Goal: Navigation & Orientation: Find specific page/section

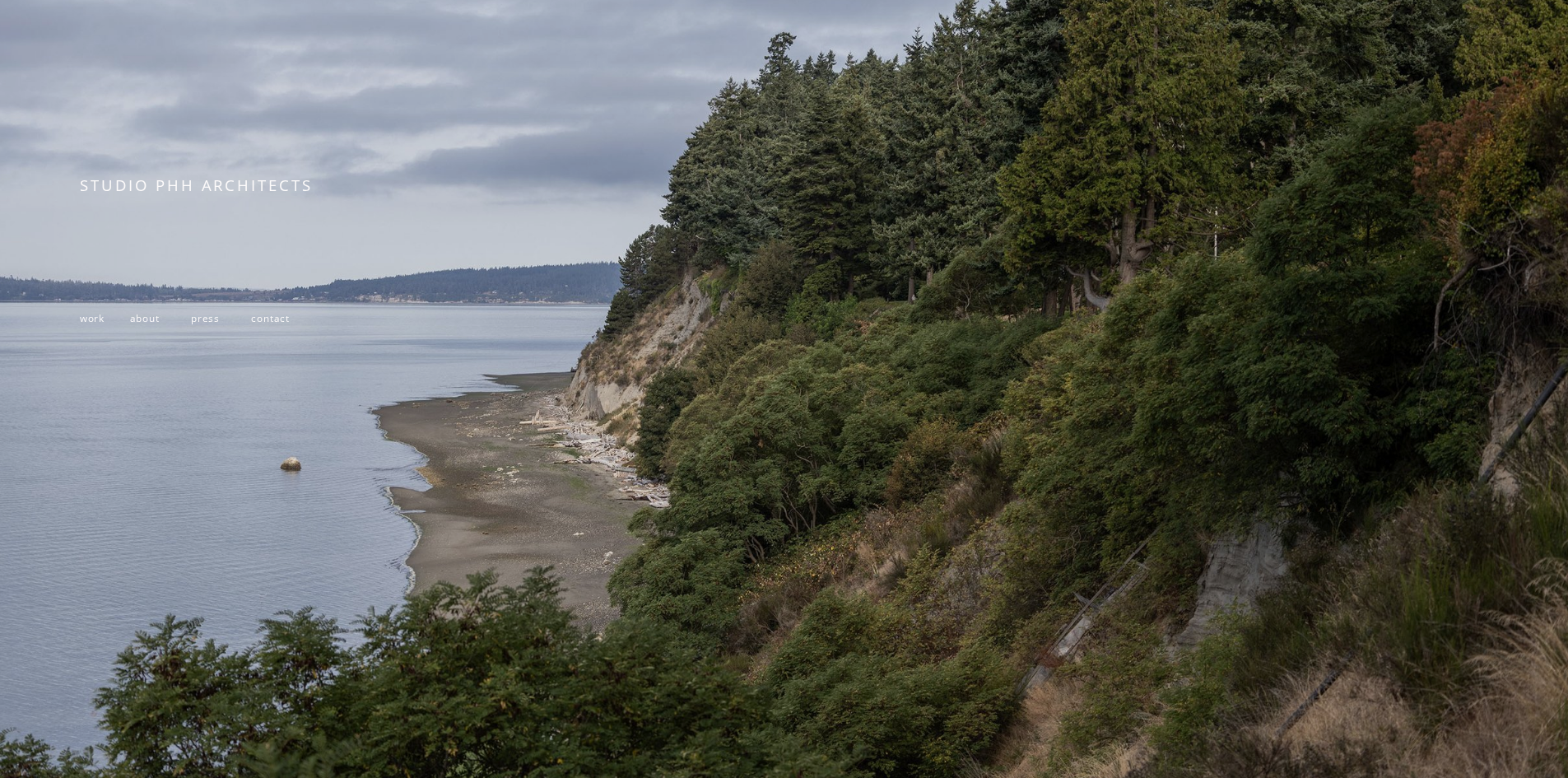
scroll to position [321, 0]
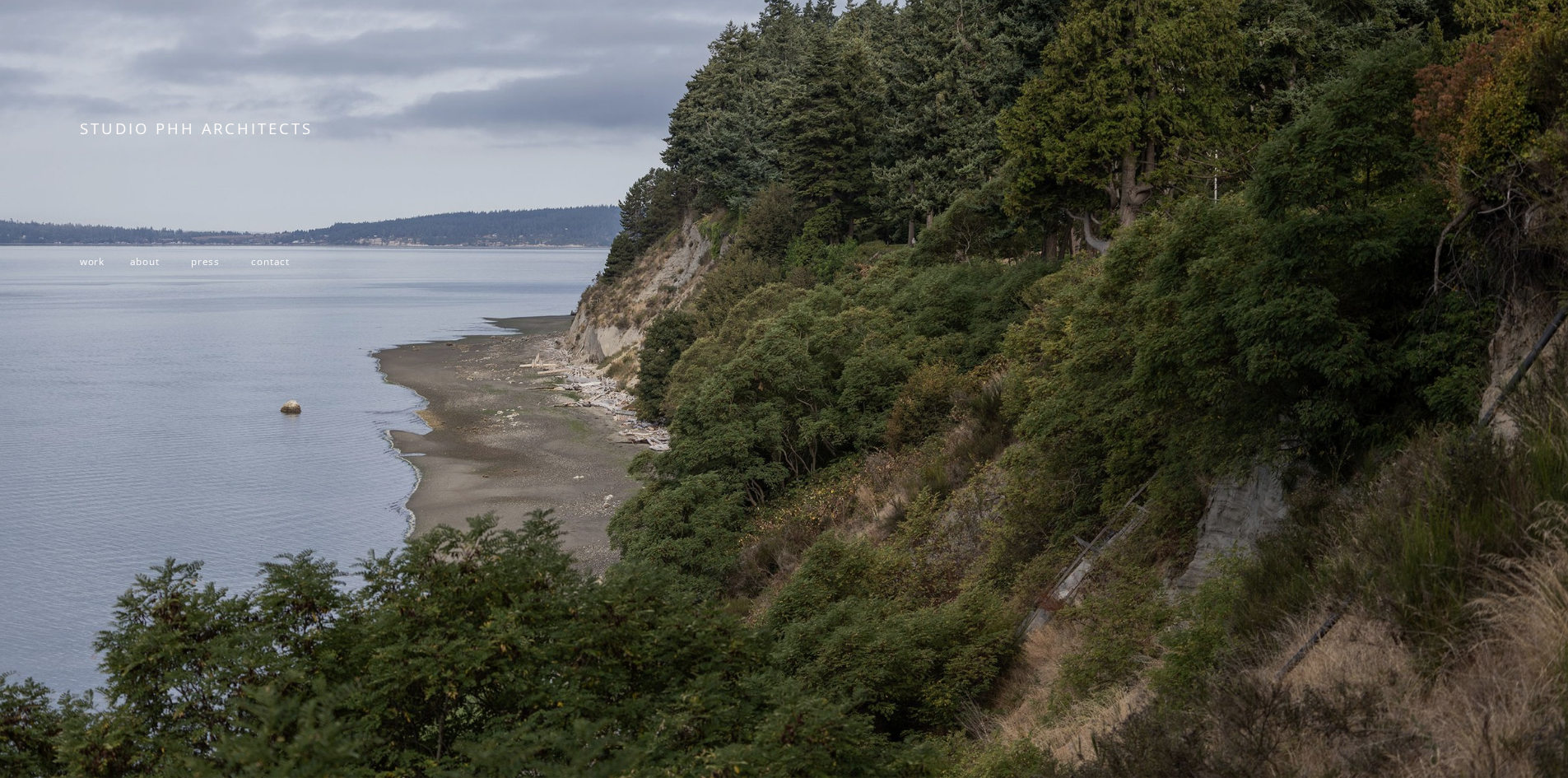
click at [97, 261] on span "work" at bounding box center [92, 261] width 25 height 13
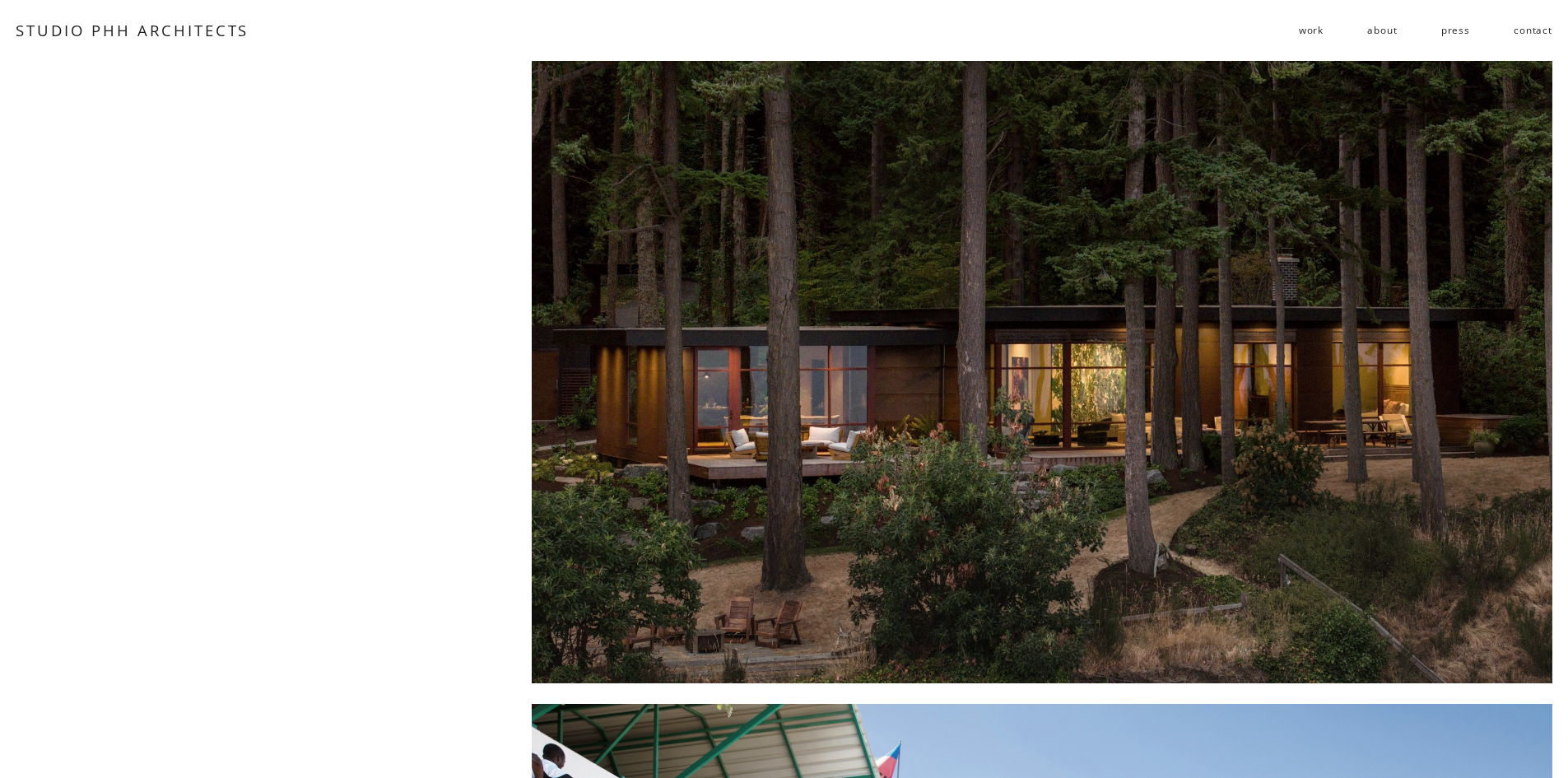
click at [1384, 28] on link "about" at bounding box center [1382, 31] width 30 height 26
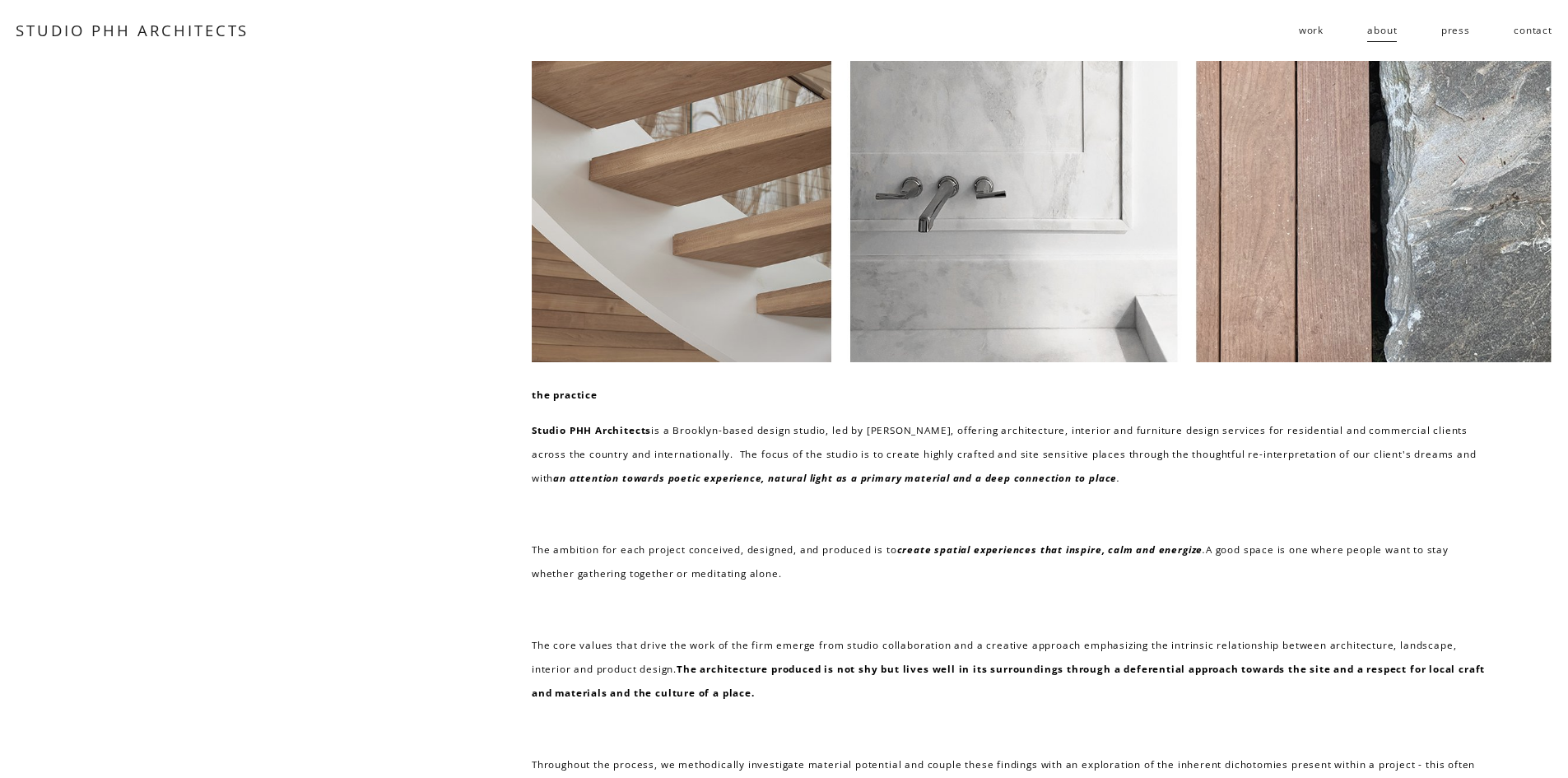
click at [240, 26] on link "STUDIO PHH ARCHITECTS" at bounding box center [132, 30] width 233 height 20
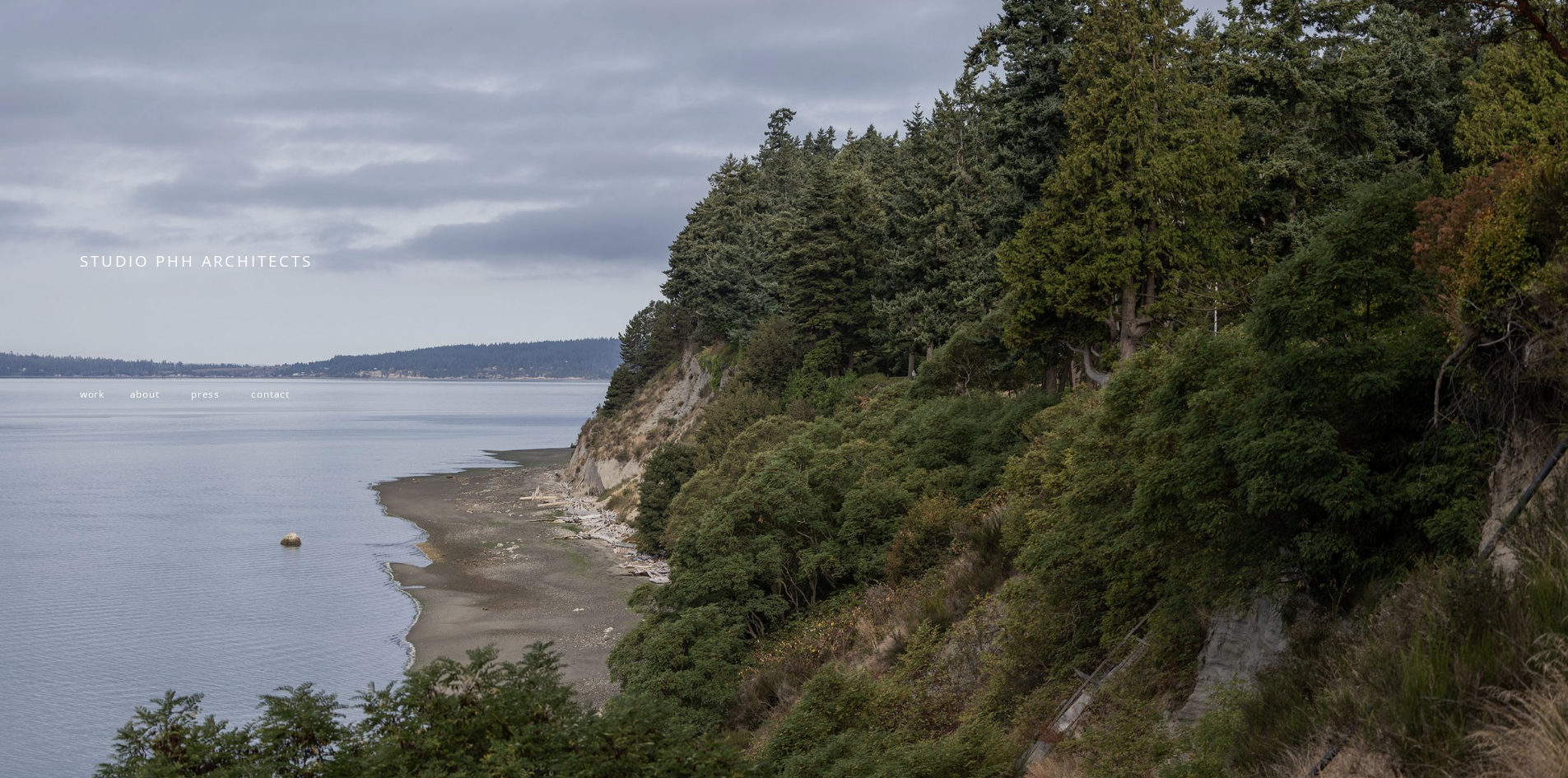
scroll to position [321, 0]
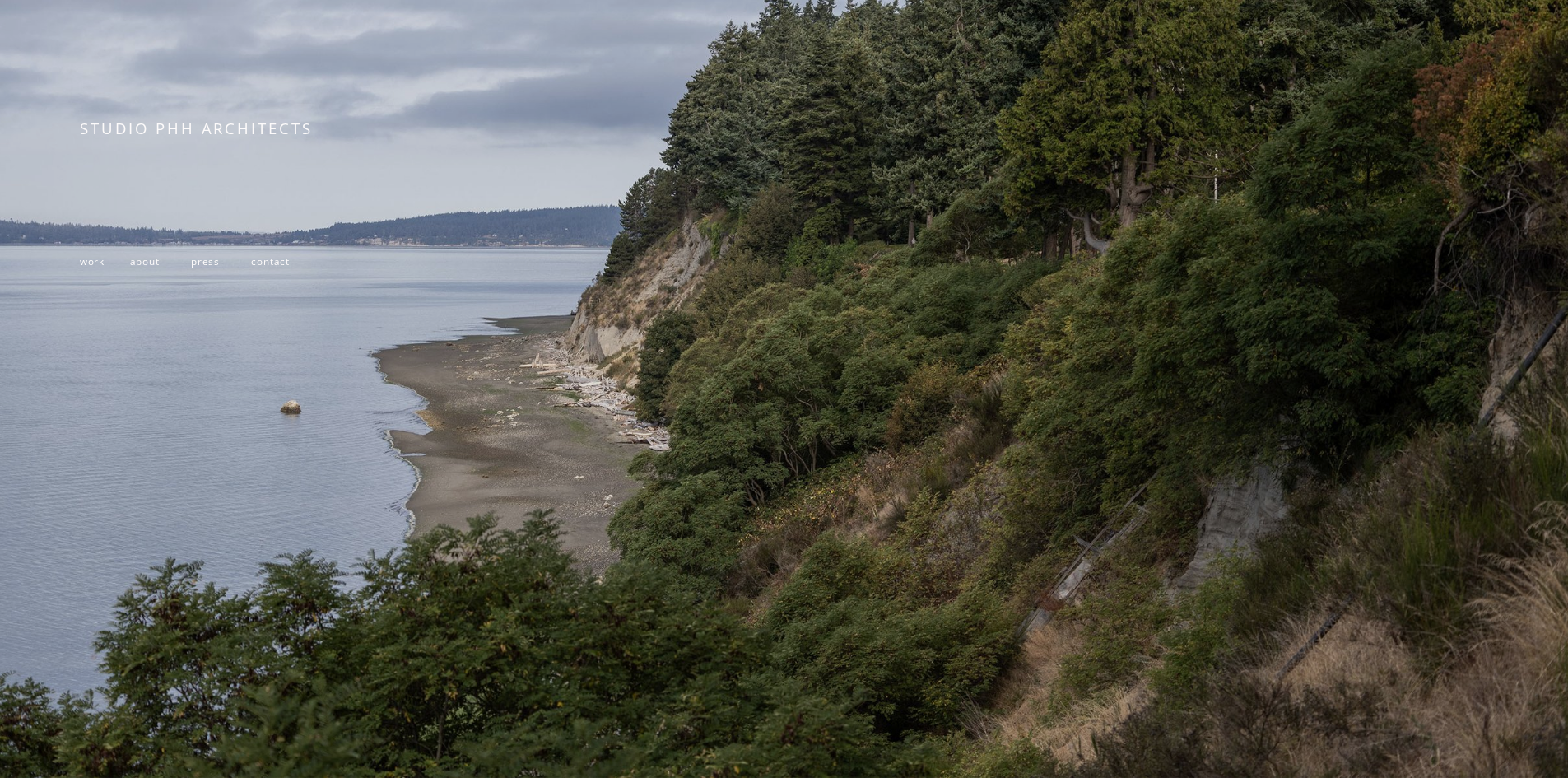
click at [92, 265] on p "work about press contact" at bounding box center [367, 261] width 577 height 24
click at [98, 257] on span "work" at bounding box center [92, 261] width 25 height 13
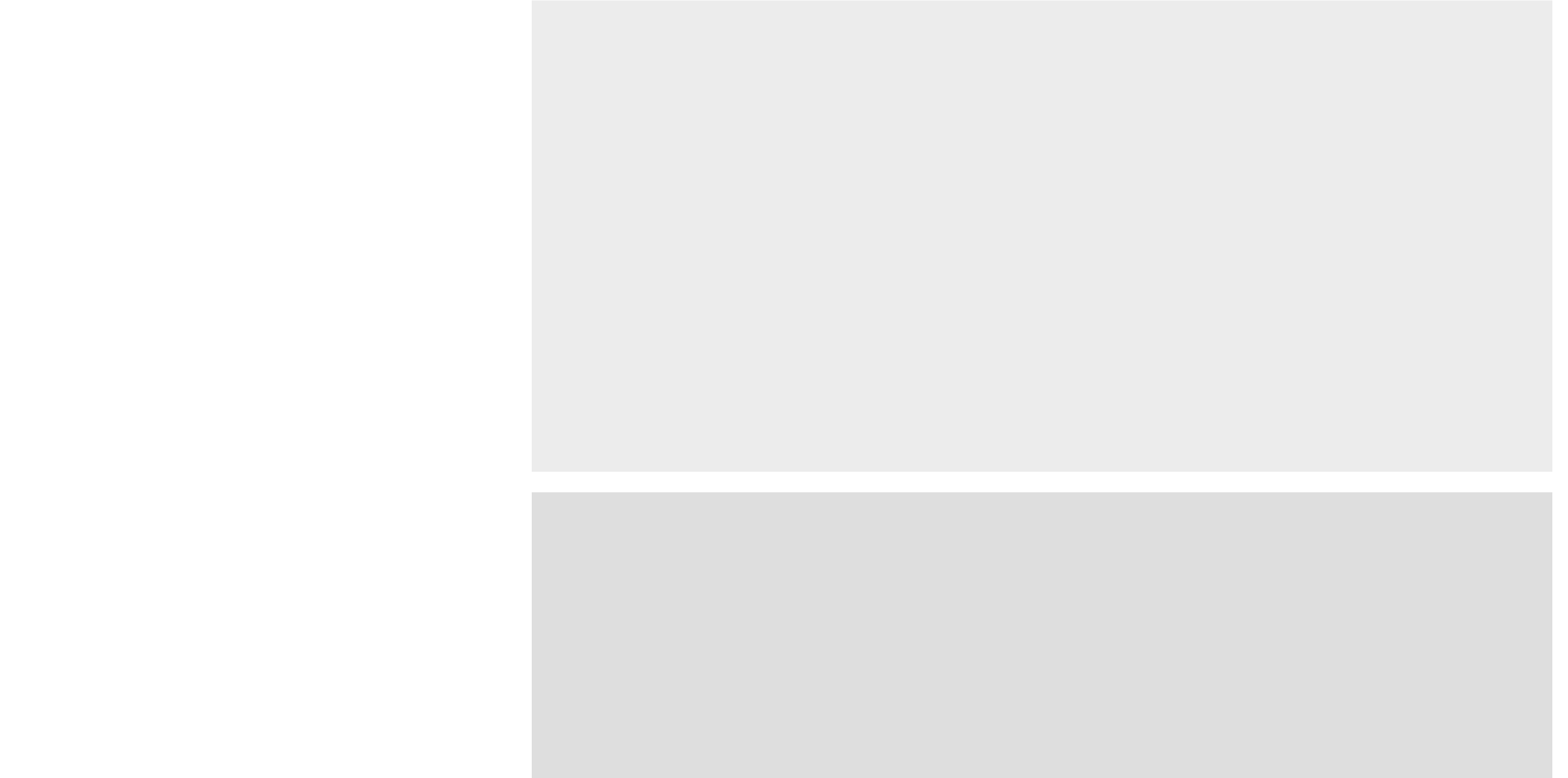
scroll to position [3485, 0]
